Goal: Task Accomplishment & Management: Manage account settings

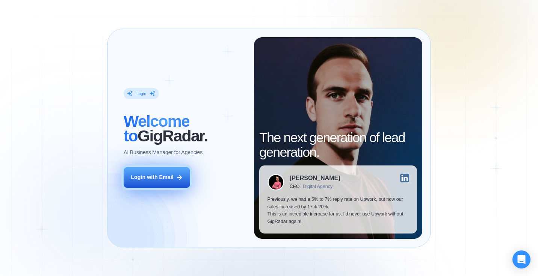
click at [166, 180] on div "Login with Email" at bounding box center [152, 178] width 42 height 8
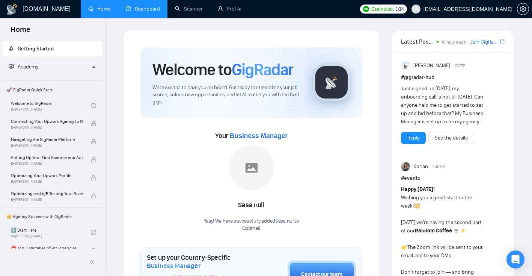
click at [139, 10] on link "Dashboard" at bounding box center [143, 9] width 34 height 6
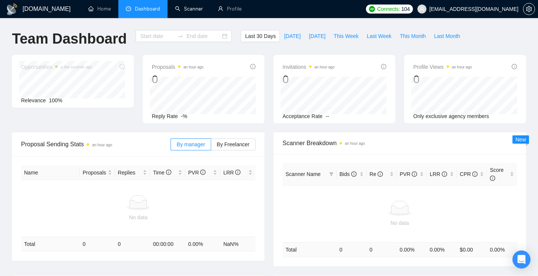
type input "2025-08-23"
type input "2025-09-22"
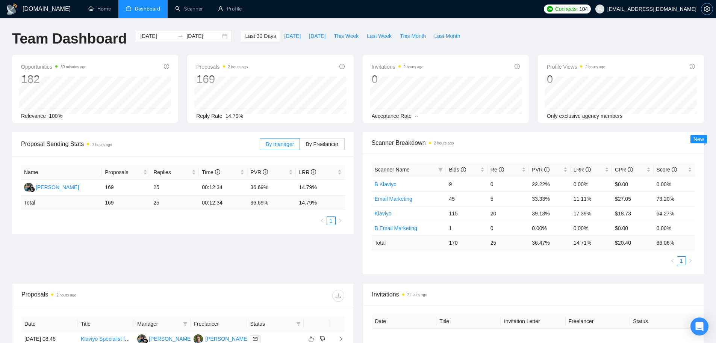
click at [538, 6] on icon "setting" at bounding box center [707, 9] width 6 height 6
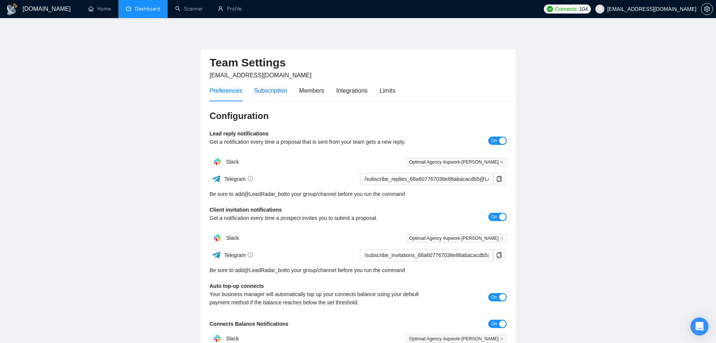
click at [269, 90] on div "Subscription" at bounding box center [270, 90] width 33 height 9
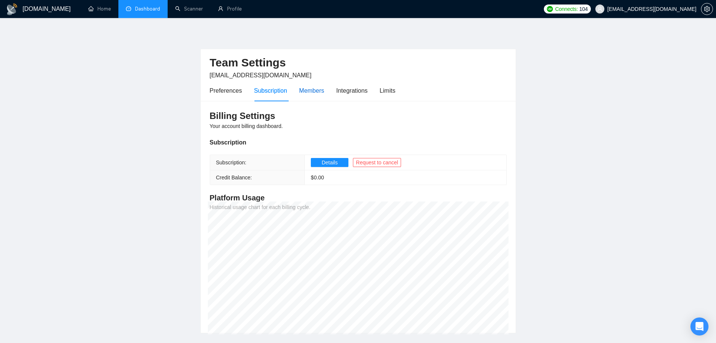
click at [307, 93] on div "Members" at bounding box center [311, 90] width 25 height 9
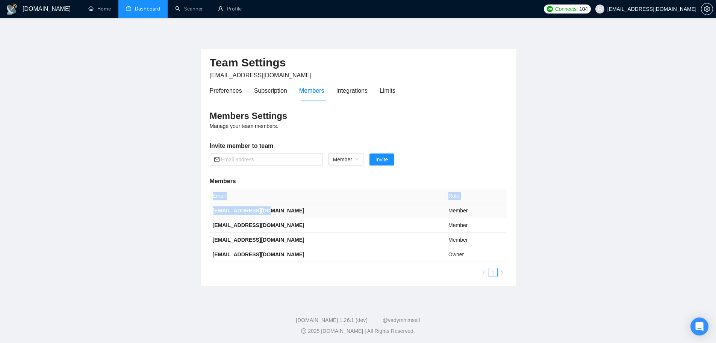
drag, startPoint x: 208, startPoint y: 211, endPoint x: 272, endPoint y: 208, distance: 64.7
click at [272, 208] on div "Members Settings Manage your team members. Invite member to team Member Invite …" at bounding box center [358, 193] width 315 height 185
click at [379, 122] on div "Members Settings Manage your team members. Invite member to team Member Invite …" at bounding box center [358, 193] width 315 height 185
